Goal: Check status

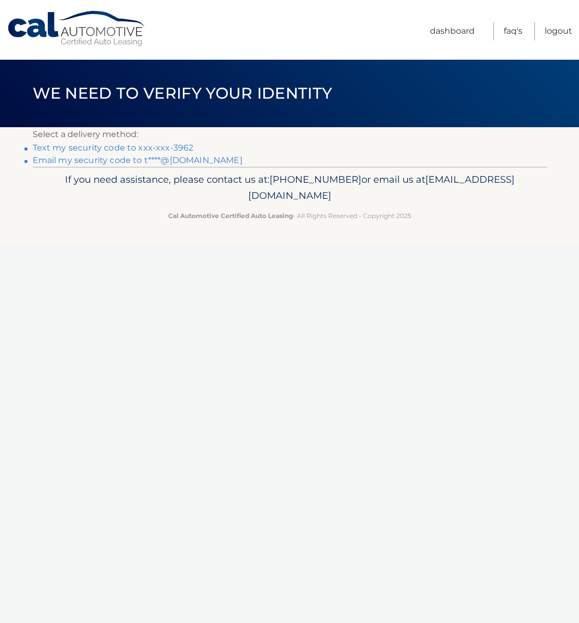
click at [108, 163] on link "Email my security code to t****@aol.com" at bounding box center [138, 160] width 210 height 10
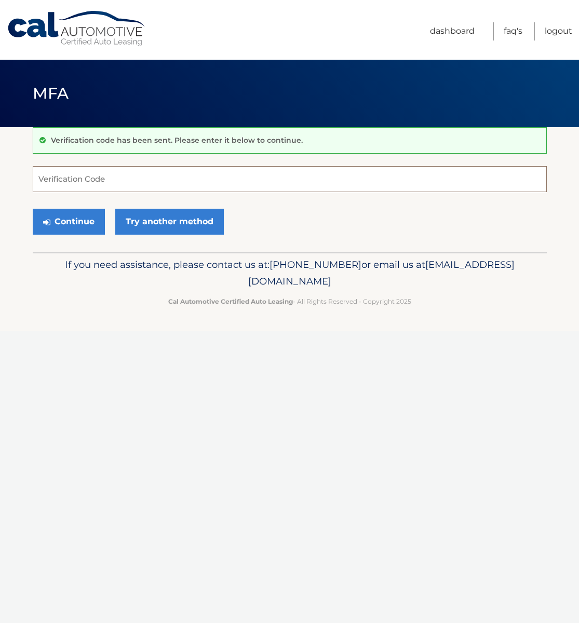
click at [138, 183] on input "Verification Code" at bounding box center [290, 179] width 514 height 26
type input "546299"
click at [75, 226] on button "Continue" at bounding box center [69, 222] width 72 height 26
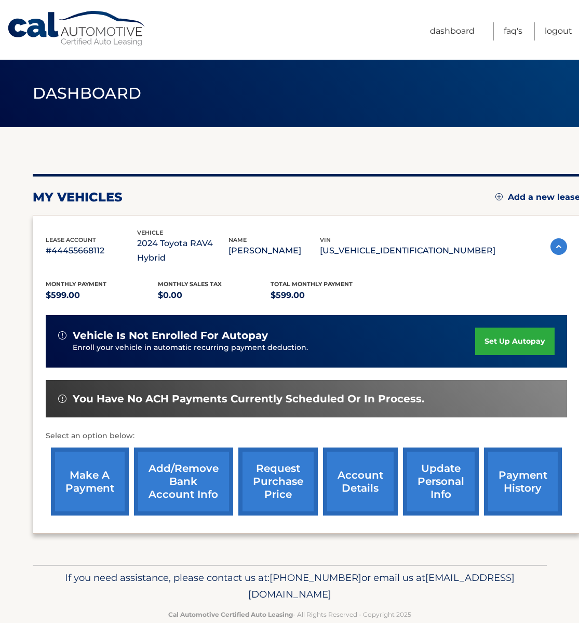
click at [352, 470] on link "account details" at bounding box center [360, 482] width 75 height 68
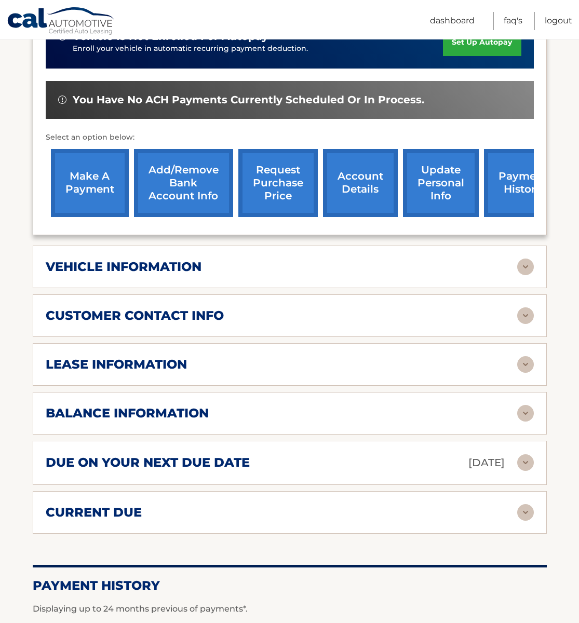
scroll to position [305, 0]
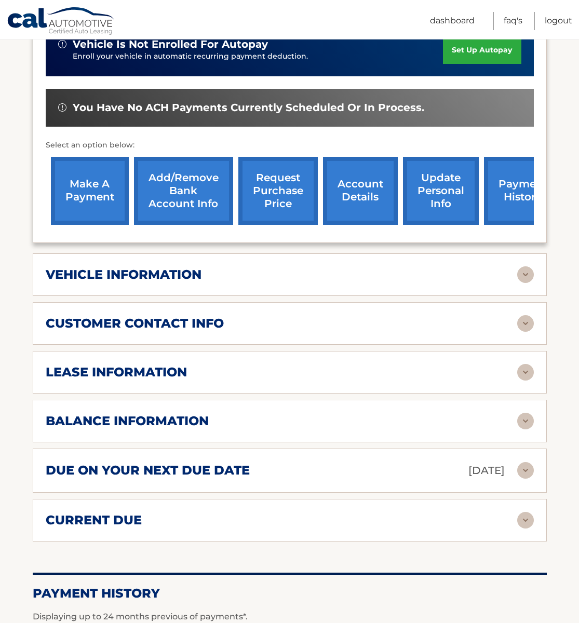
click at [170, 422] on h2 "balance information" at bounding box center [127, 421] width 163 height 16
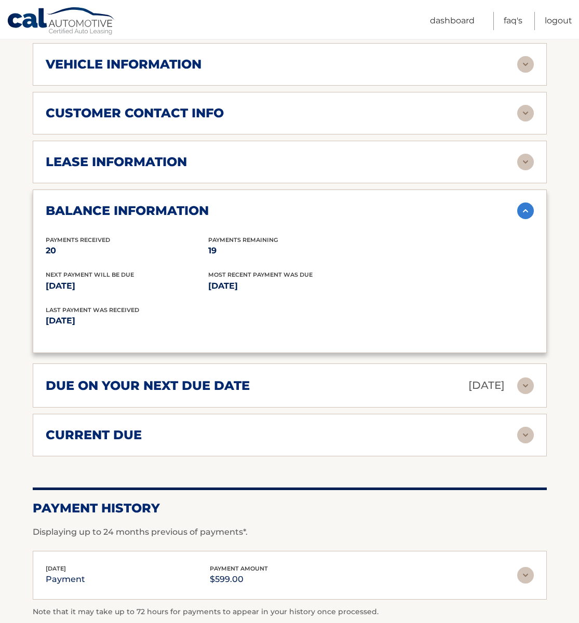
scroll to position [511, 0]
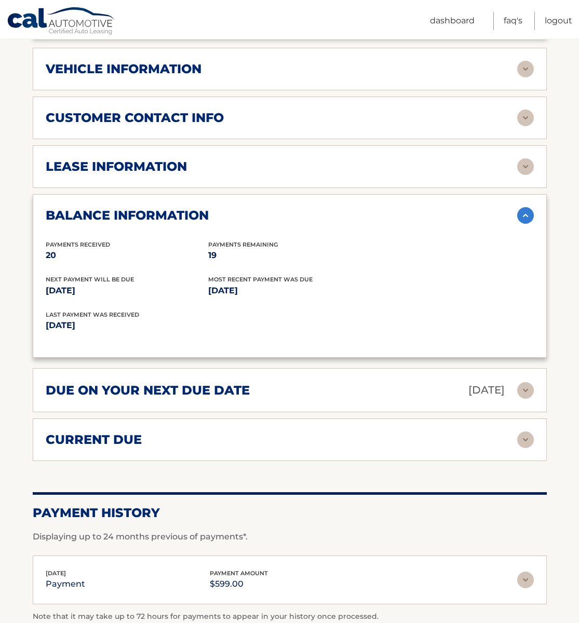
click at [93, 433] on h2 "current due" at bounding box center [94, 440] width 96 height 16
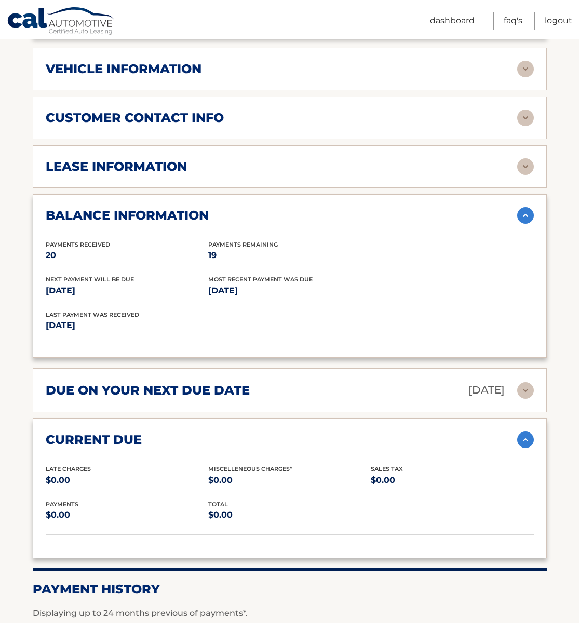
click at [101, 392] on h2 "due on your next due date" at bounding box center [148, 391] width 204 height 16
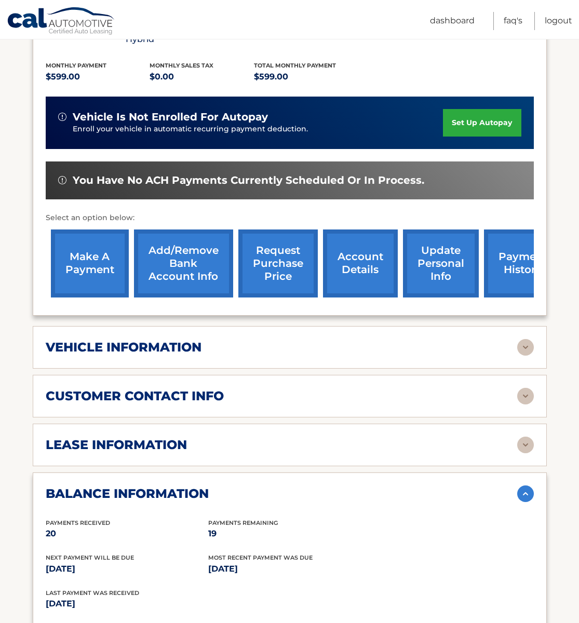
scroll to position [227, 0]
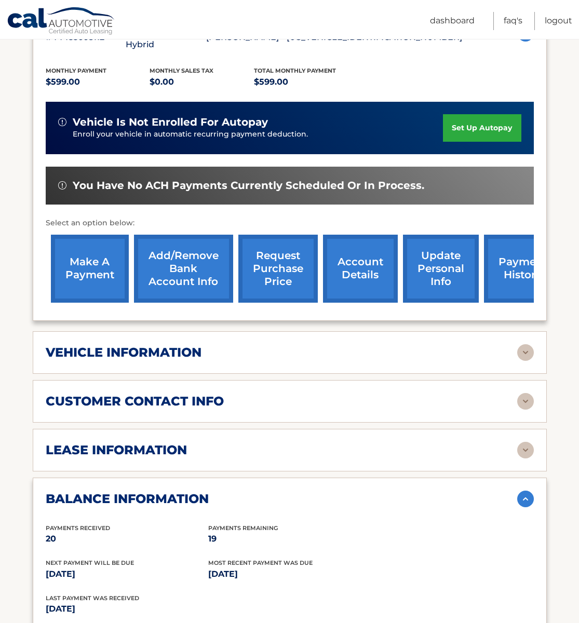
click at [130, 446] on h2 "lease information" at bounding box center [116, 451] width 141 height 16
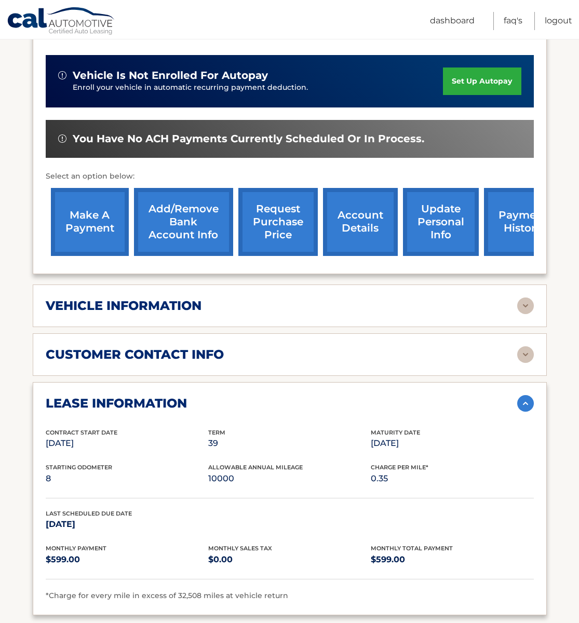
scroll to position [274, 0]
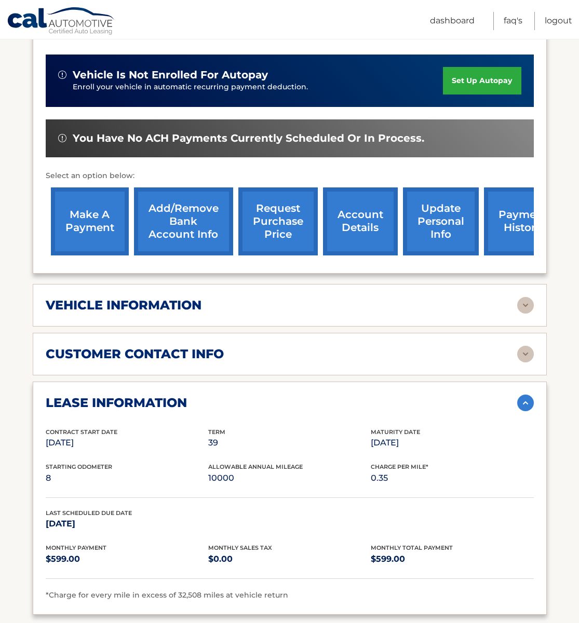
click at [90, 354] on h2 "customer contact info" at bounding box center [135, 354] width 178 height 16
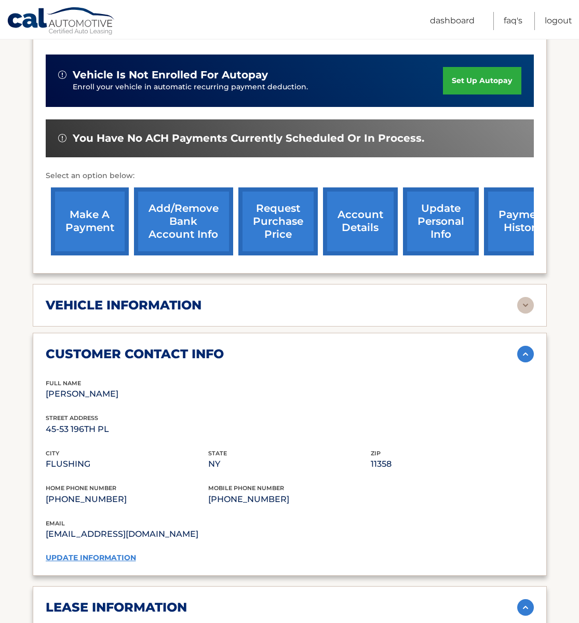
click at [87, 304] on h2 "vehicle information" at bounding box center [124, 306] width 156 height 16
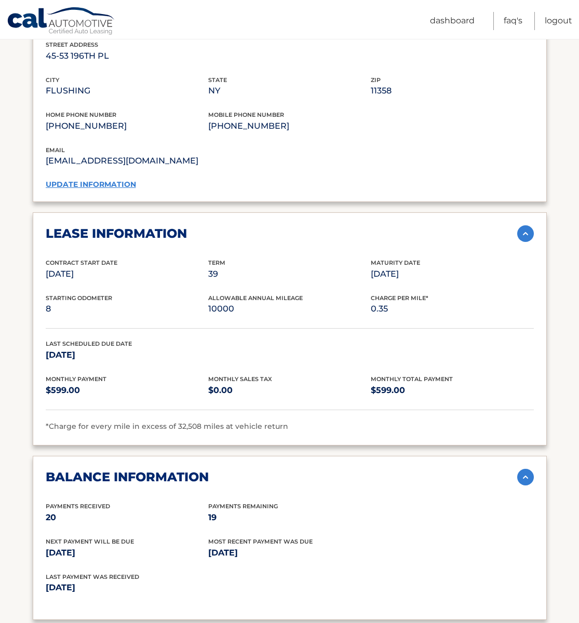
scroll to position [0, 0]
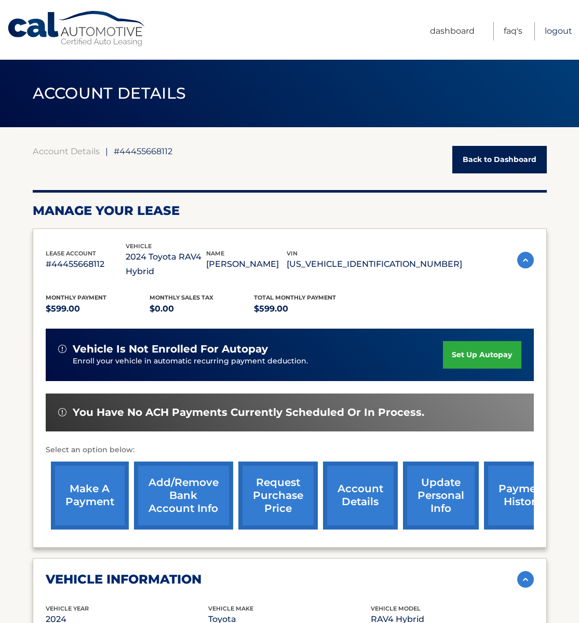
click at [562, 31] on link "Logout" at bounding box center [559, 31] width 28 height 18
